Goal: Find specific page/section: Find specific page/section

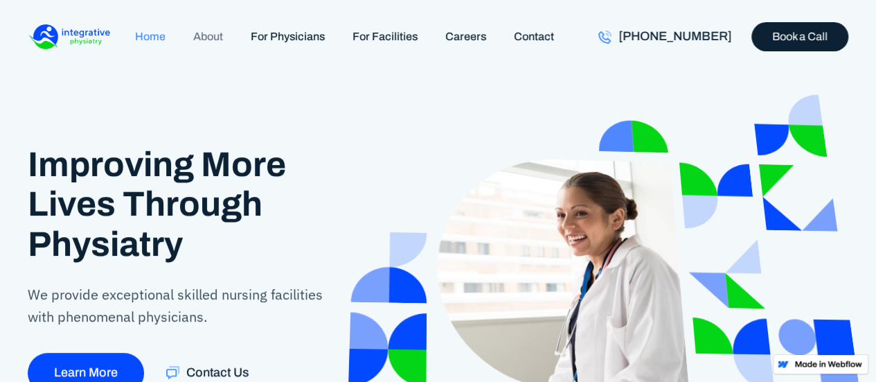
click at [208, 36] on link "About" at bounding box center [207, 36] width 57 height 30
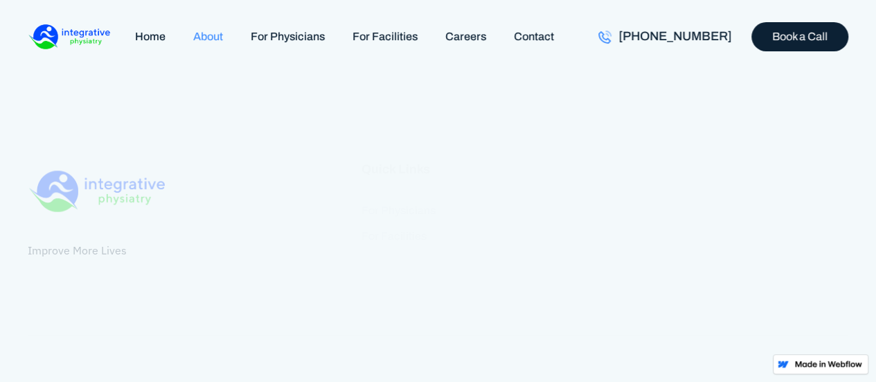
scroll to position [1940, 0]
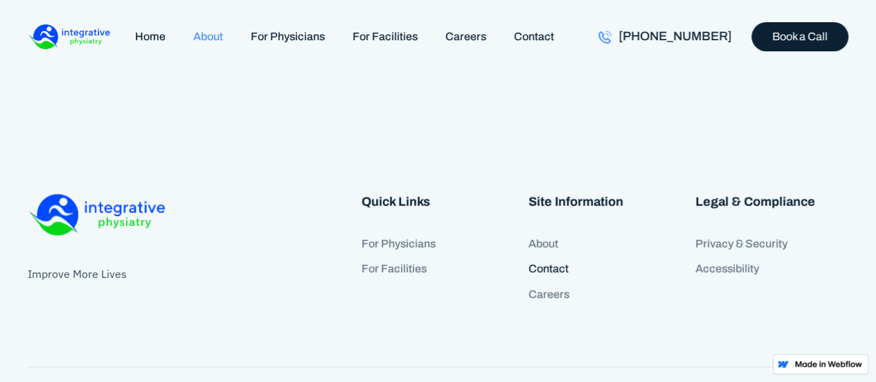
click at [546, 256] on link "Contact" at bounding box center [605, 269] width 153 height 26
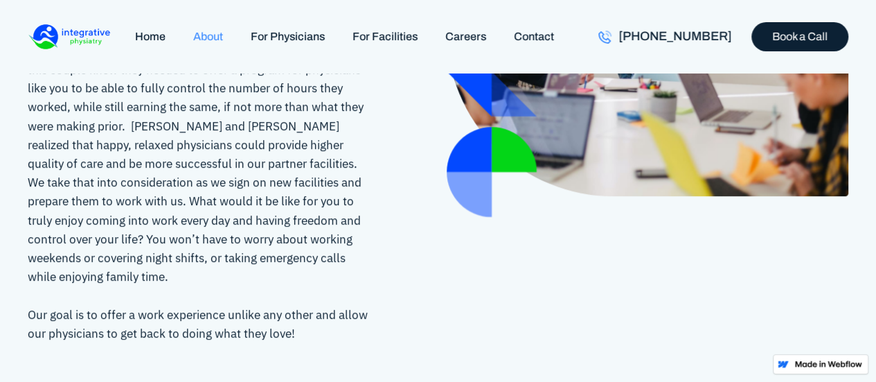
scroll to position [623, 0]
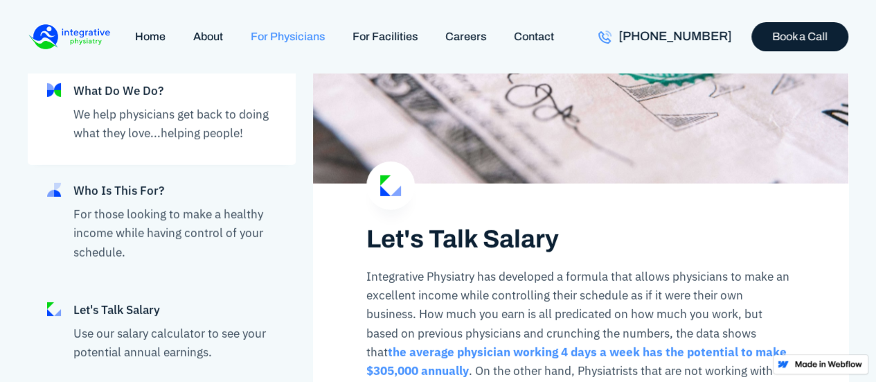
scroll to position [2009, 0]
